Goal: Task Accomplishment & Management: Use online tool/utility

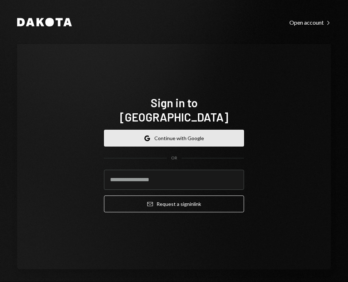
click at [159, 134] on button "Google Continue with Google" at bounding box center [174, 138] width 140 height 17
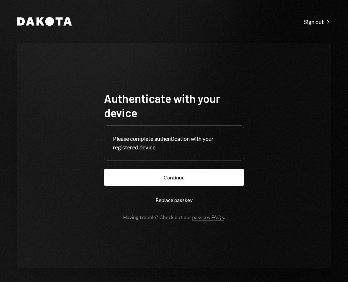
click at [157, 173] on button "Continue" at bounding box center [174, 177] width 140 height 17
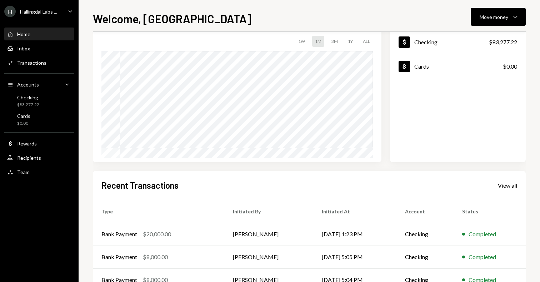
scroll to position [52, 0]
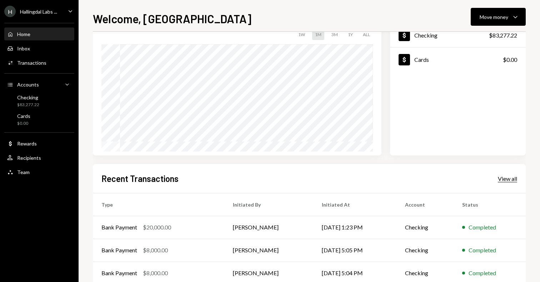
click at [347, 175] on div "View all" at bounding box center [507, 178] width 19 height 7
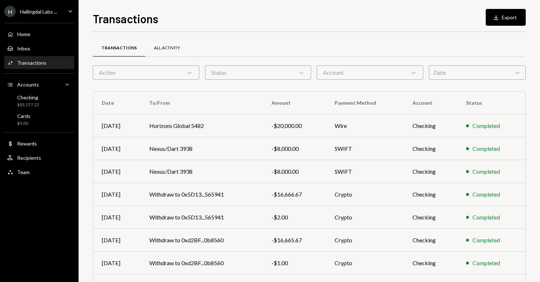
click at [172, 44] on div "All Activity" at bounding box center [166, 48] width 43 height 17
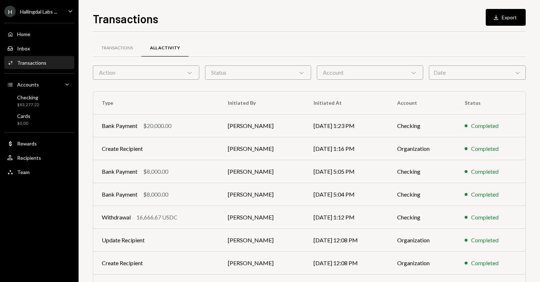
click at [347, 75] on div "Date Chevron Down" at bounding box center [477, 72] width 97 height 14
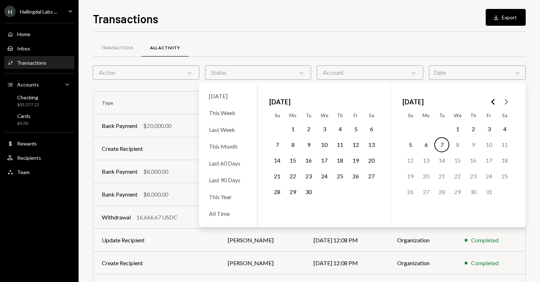
click at [290, 126] on button "1" at bounding box center [292, 128] width 15 height 15
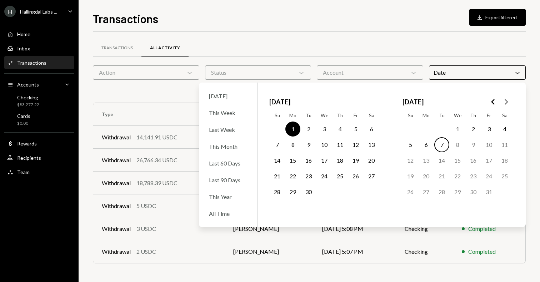
click at [347, 142] on button "7" at bounding box center [441, 144] width 15 height 15
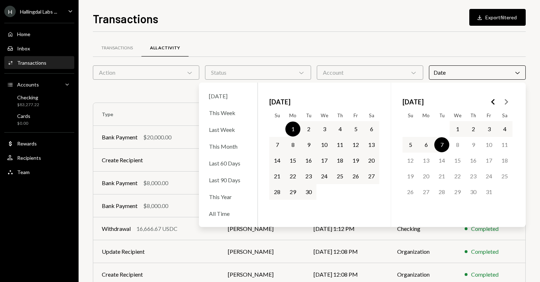
click at [347, 49] on div "Transactions All Activity" at bounding box center [309, 48] width 433 height 18
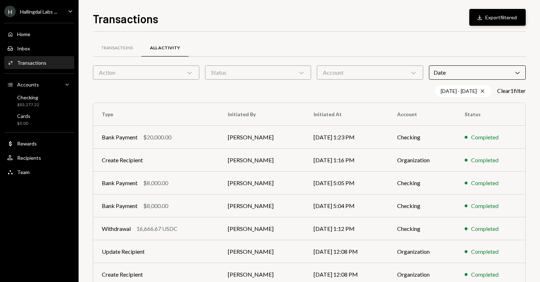
click at [347, 17] on icon "Download" at bounding box center [479, 17] width 7 height 7
